Goal: Task Accomplishment & Management: Use online tool/utility

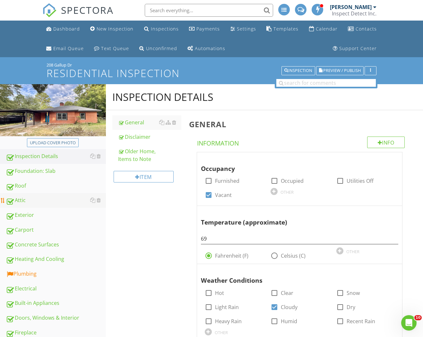
scroll to position [127, 0]
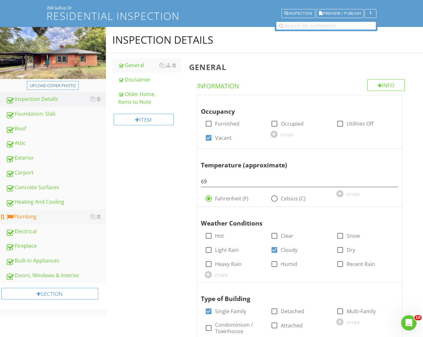
click at [22, 218] on div "Plumbing" at bounding box center [56, 217] width 100 height 8
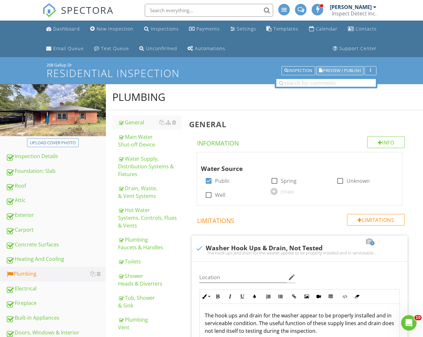
click at [348, 69] on span "Preview / Publish" at bounding box center [343, 71] width 38 height 4
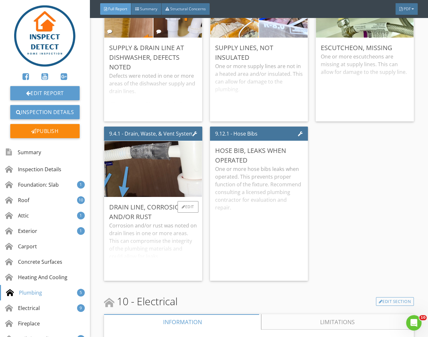
scroll to position [3160, 0]
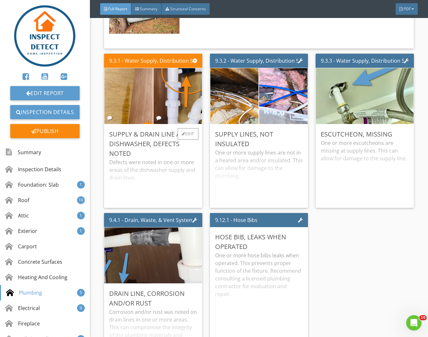
click at [140, 171] on div "Defects were noted in one or more areas of the dishwasher supply and drain line…" at bounding box center [153, 180] width 88 height 44
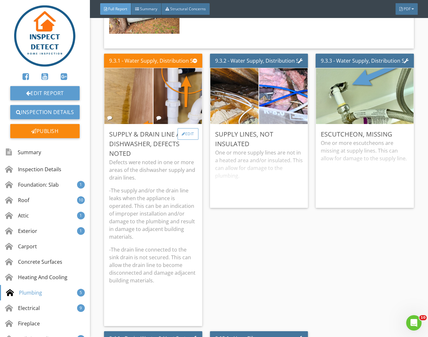
click at [185, 131] on div "Edit" at bounding box center [188, 134] width 21 height 12
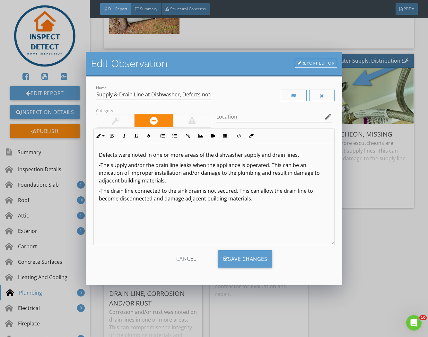
click at [190, 167] on p "-The supply and/or the drain line leaks when the appliance is operated. This ca…" at bounding box center [214, 172] width 231 height 23
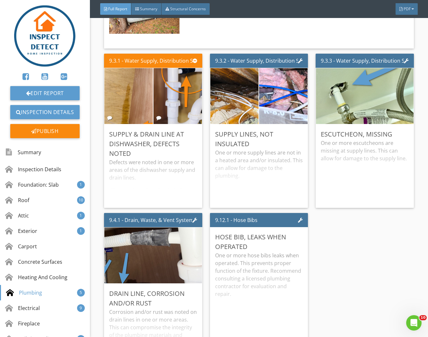
click at [355, 191] on div at bounding box center [214, 168] width 428 height 337
click at [149, 178] on div "Defects were noted in one or more areas of the dishwasher supply and drain line…" at bounding box center [153, 180] width 88 height 44
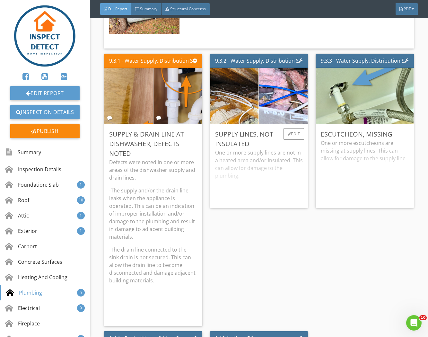
click at [229, 169] on div "One or more supply lines are not in a heated area and/or insulated. This can al…" at bounding box center [259, 176] width 88 height 54
click at [355, 171] on div "One or more escutcheons are missing at supply lines. This can allow for damage …" at bounding box center [365, 171] width 88 height 64
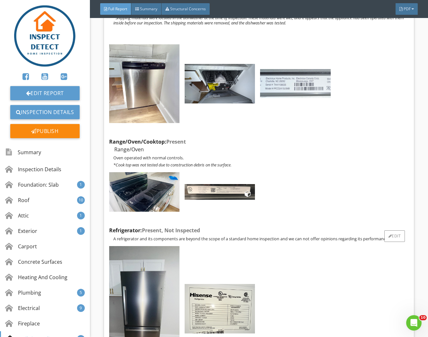
scroll to position [5319, 0]
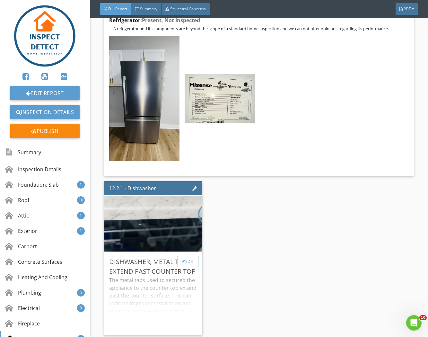
click at [192, 256] on div "Edit" at bounding box center [188, 262] width 21 height 12
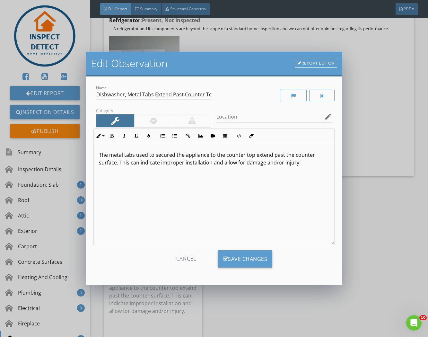
click at [310, 65] on link "Report Editor" at bounding box center [316, 63] width 42 height 9
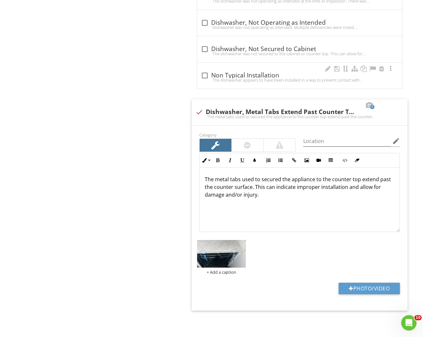
scroll to position [876, 0]
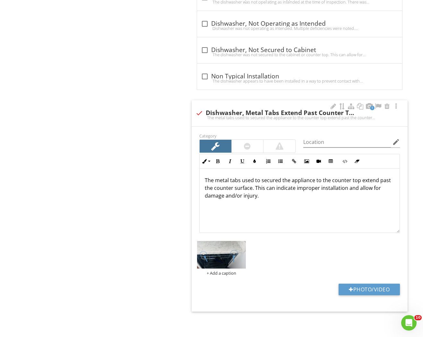
click at [198, 112] on div at bounding box center [199, 113] width 11 height 11
checkbox input "true"
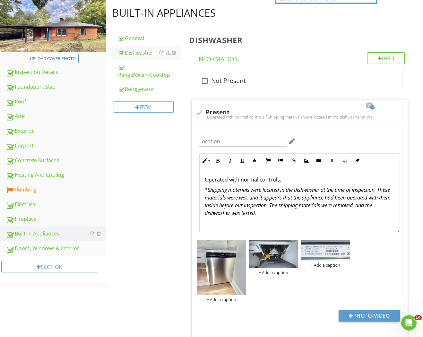
scroll to position [0, 0]
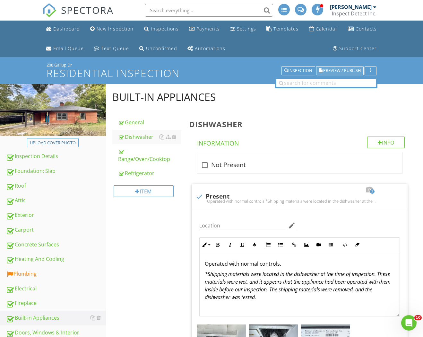
click at [346, 70] on span "Preview / Publish" at bounding box center [343, 71] width 38 height 4
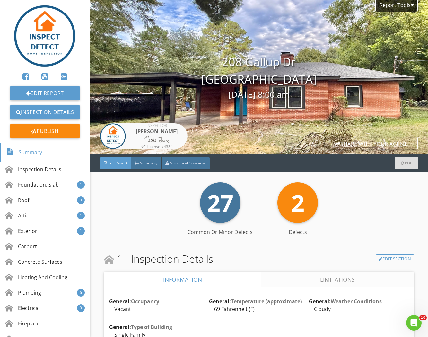
scroll to position [68, 0]
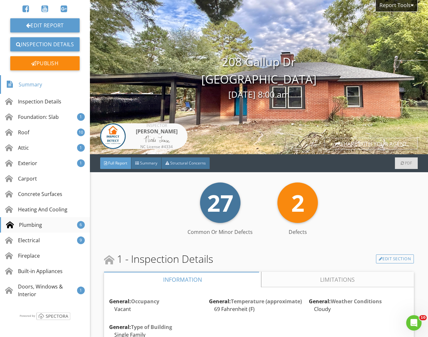
click at [40, 225] on div "Plumbing" at bounding box center [24, 225] width 36 height 8
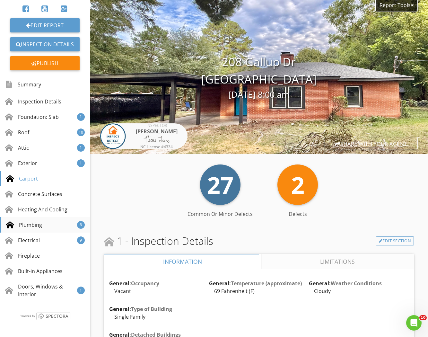
scroll to position [2822, 0]
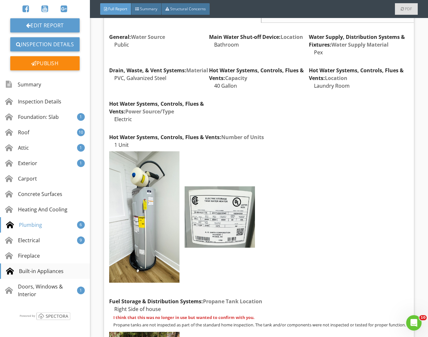
click at [36, 274] on div "Built-in Appliances" at bounding box center [35, 271] width 58 height 8
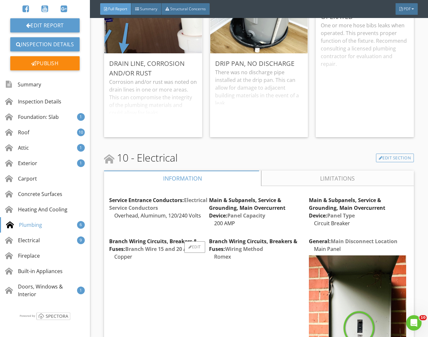
scroll to position [3242, 0]
